Goal: Check status: Check status

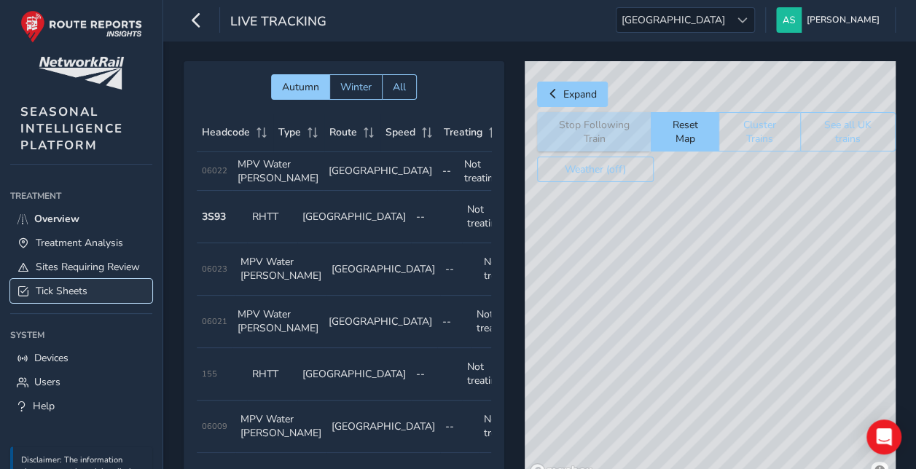
click at [73, 298] on span "Tick Sheets" at bounding box center [62, 291] width 52 height 14
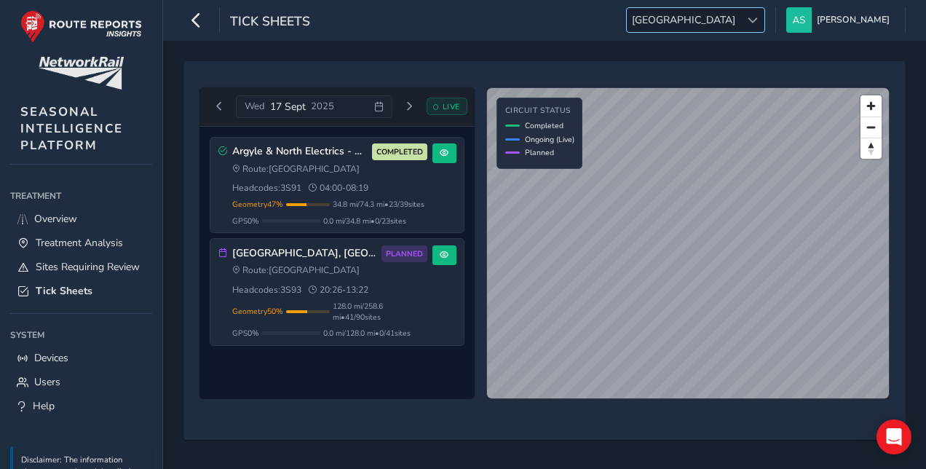
click at [750, 14] on div "[GEOGRAPHIC_DATA] [GEOGRAPHIC_DATA]" at bounding box center [695, 19] width 139 height 25
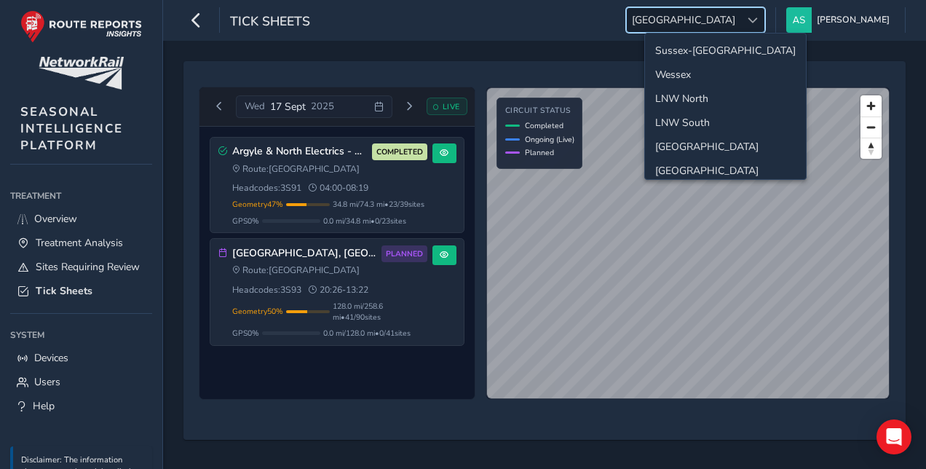
click at [741, 15] on span "[GEOGRAPHIC_DATA]" at bounding box center [684, 20] width 114 height 24
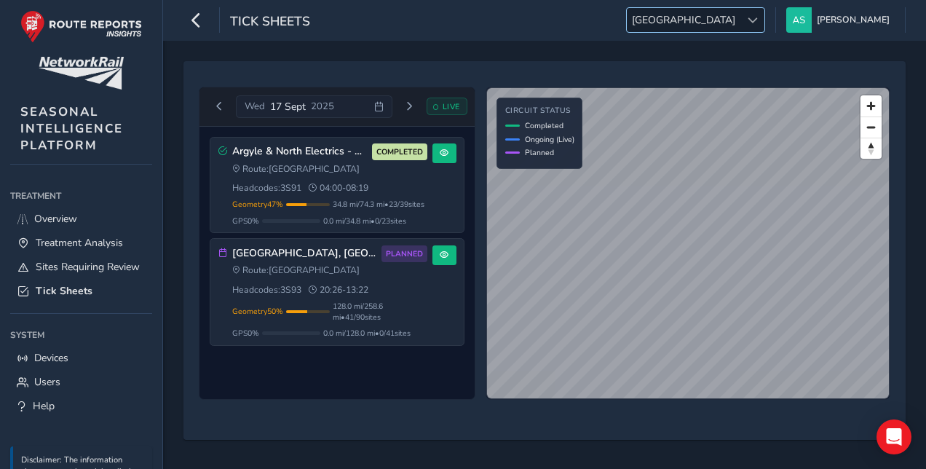
click at [741, 18] on span "[GEOGRAPHIC_DATA]" at bounding box center [684, 20] width 114 height 24
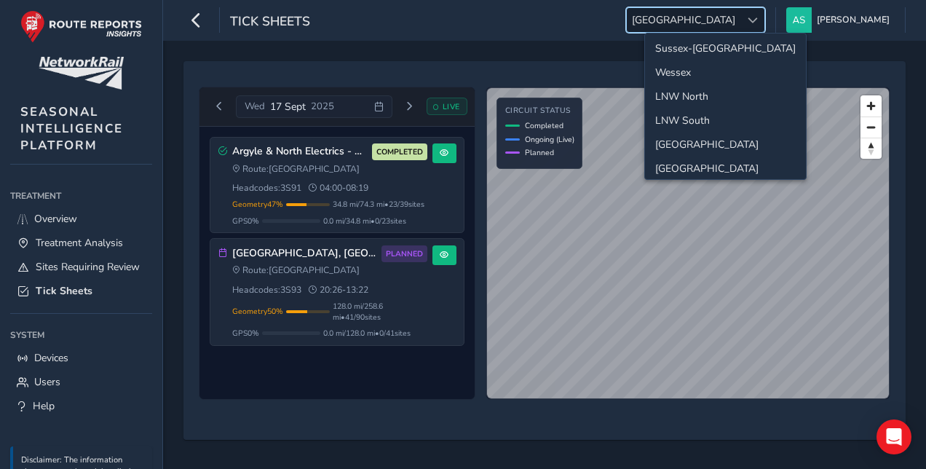
scroll to position [0, 0]
click at [728, 114] on li "LNW South" at bounding box center [725, 123] width 161 height 24
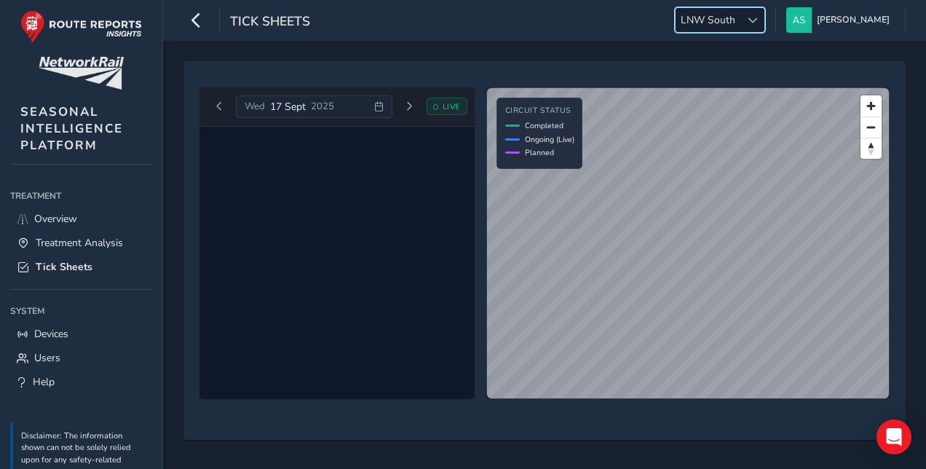
click at [377, 103] on icon at bounding box center [378, 106] width 9 height 9
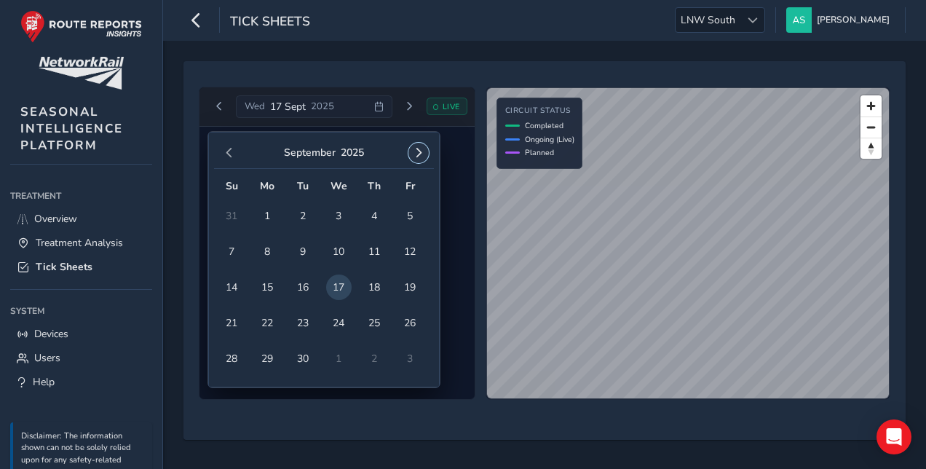
click at [414, 159] on button "button" at bounding box center [419, 153] width 20 height 20
click at [305, 253] on span "7" at bounding box center [303, 251] width 25 height 25
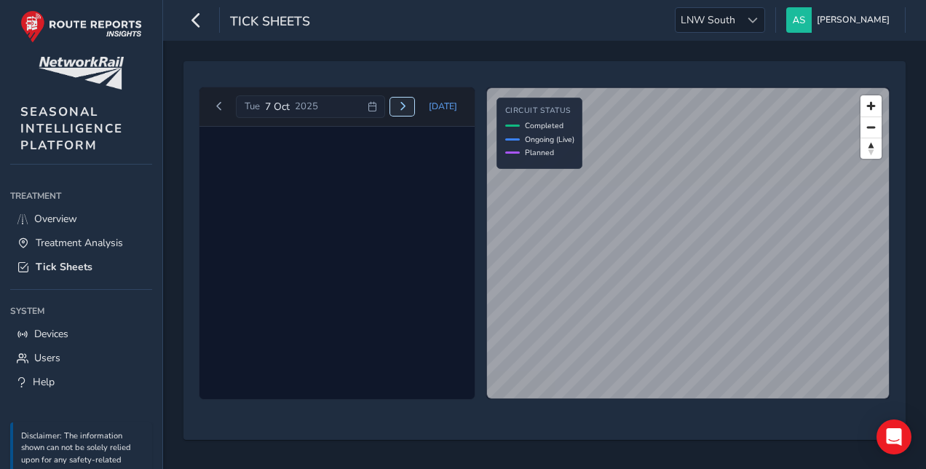
click at [402, 106] on button "Next day" at bounding box center [402, 107] width 24 height 18
click at [407, 106] on span "Next day" at bounding box center [402, 106] width 9 height 9
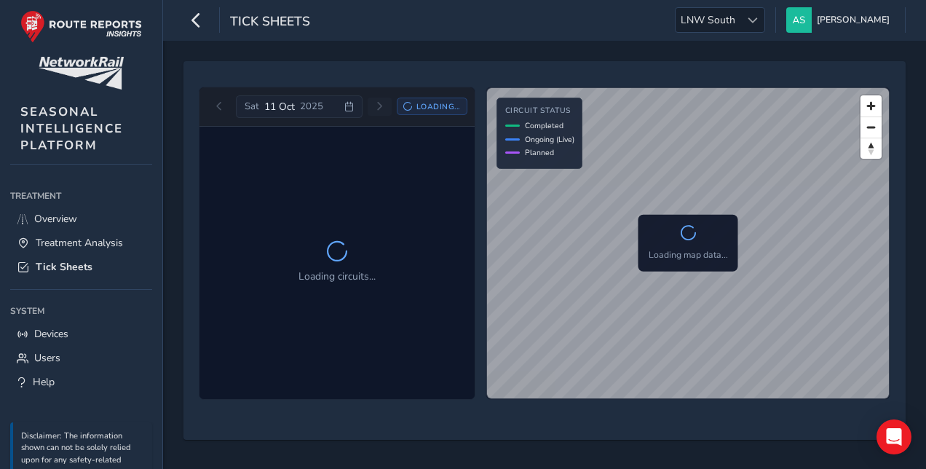
click at [408, 106] on icon at bounding box center [407, 106] width 9 height 9
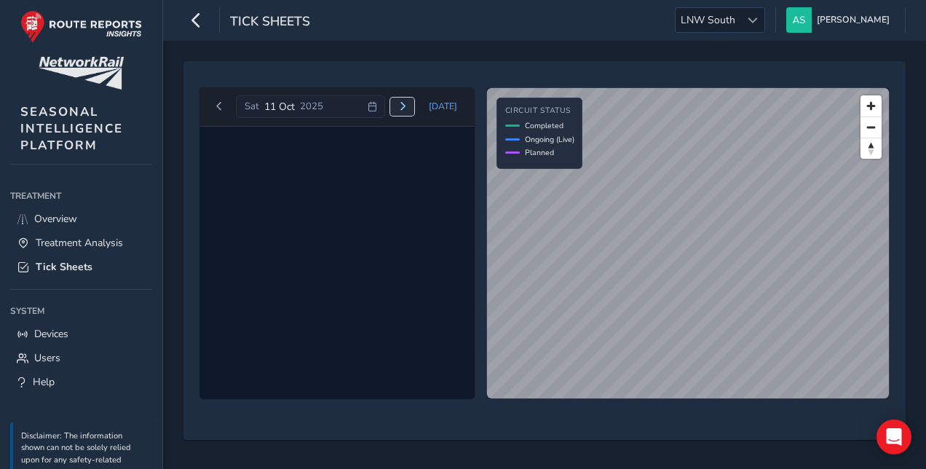
click at [407, 106] on span "Next day" at bounding box center [402, 106] width 9 height 9
click at [741, 31] on span "LNW South" at bounding box center [708, 20] width 65 height 24
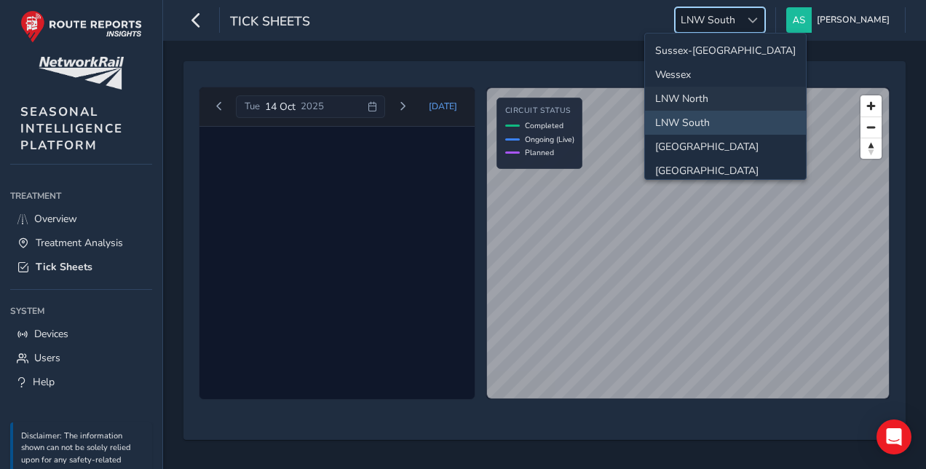
click at [750, 101] on li "LNW North" at bounding box center [725, 99] width 161 height 24
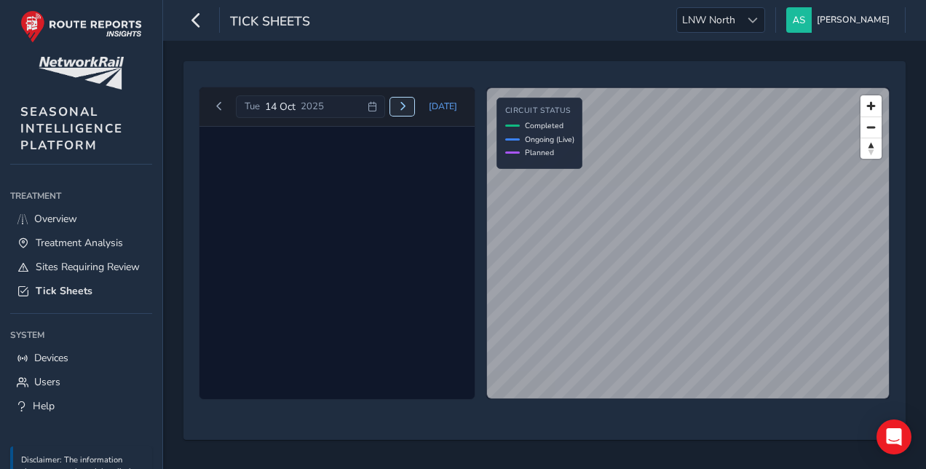
click at [407, 106] on span "Next day" at bounding box center [402, 106] width 9 height 9
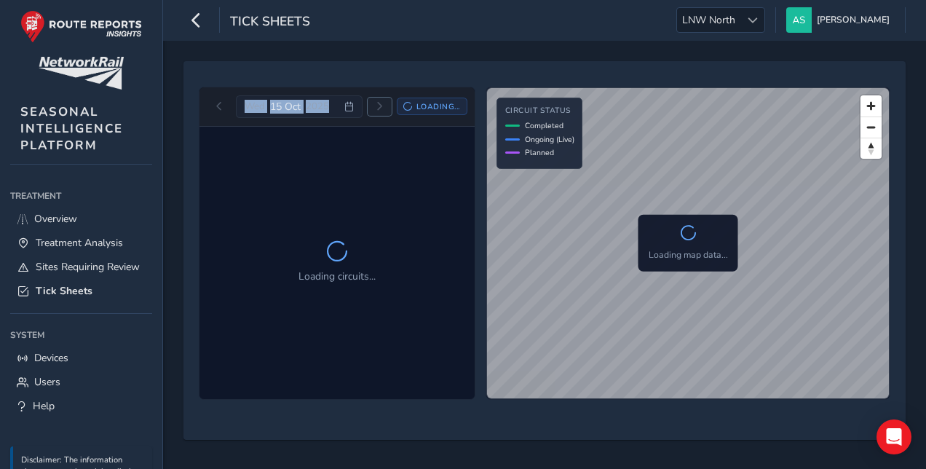
click at [384, 106] on span "Next day" at bounding box center [379, 106] width 9 height 9
click at [409, 106] on icon at bounding box center [408, 106] width 10 height 10
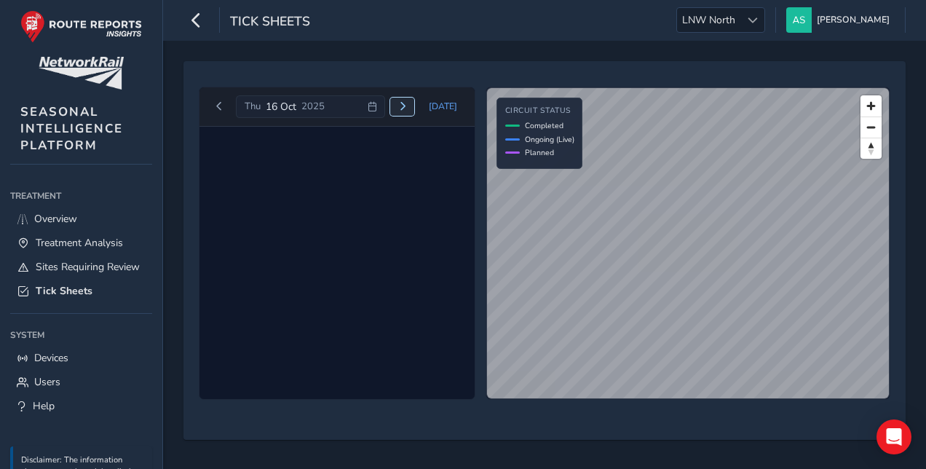
click at [407, 106] on span "Next day" at bounding box center [402, 106] width 9 height 9
